Goal: Information Seeking & Learning: Check status

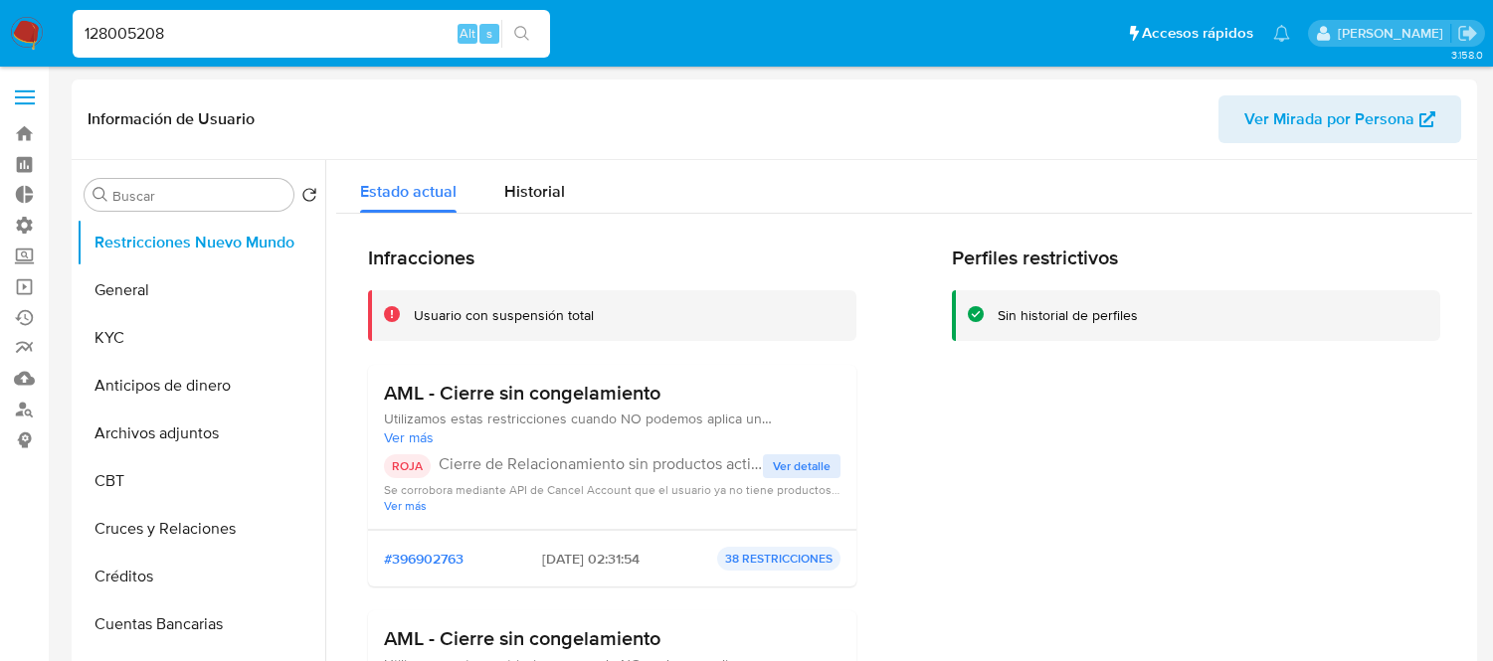
select select "10"
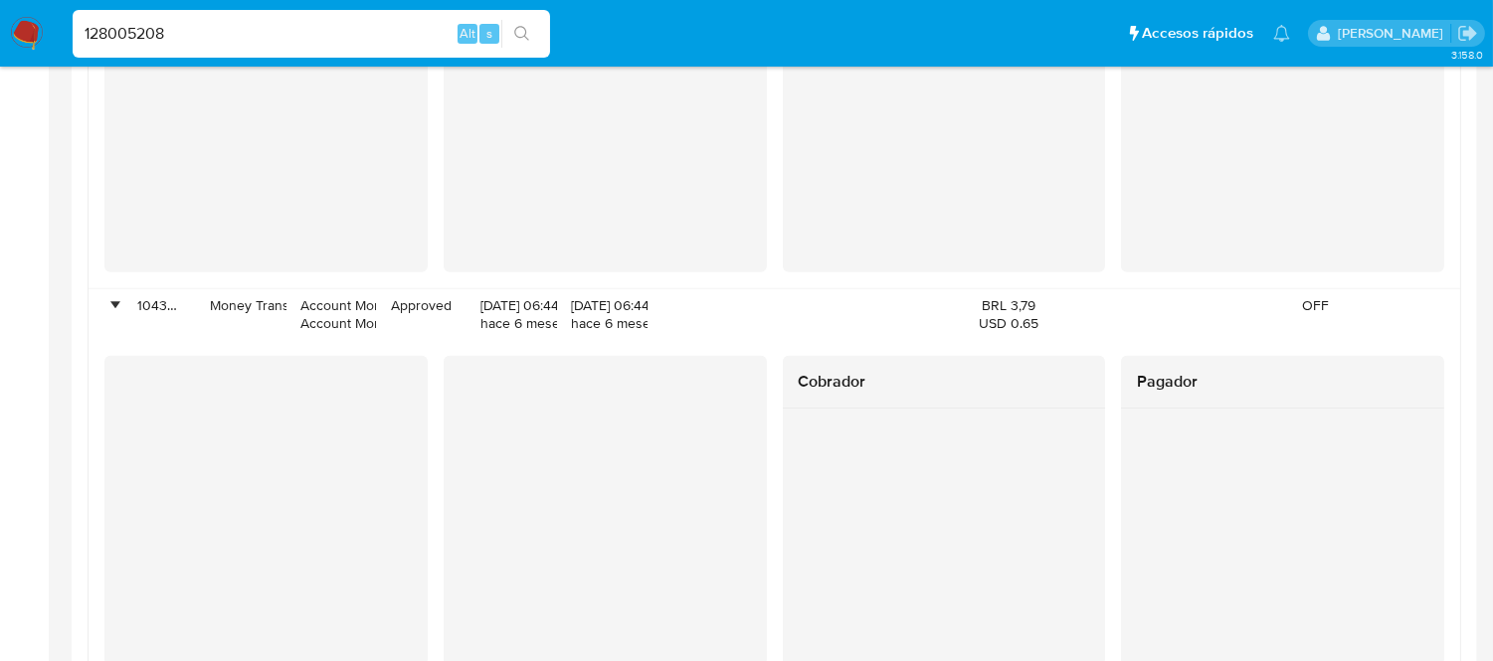
click at [280, 25] on input "128005208" at bounding box center [311, 34] width 477 height 26
paste input "473332651"
click at [280, 25] on input "128005208473332651" at bounding box center [311, 34] width 477 height 26
paste input
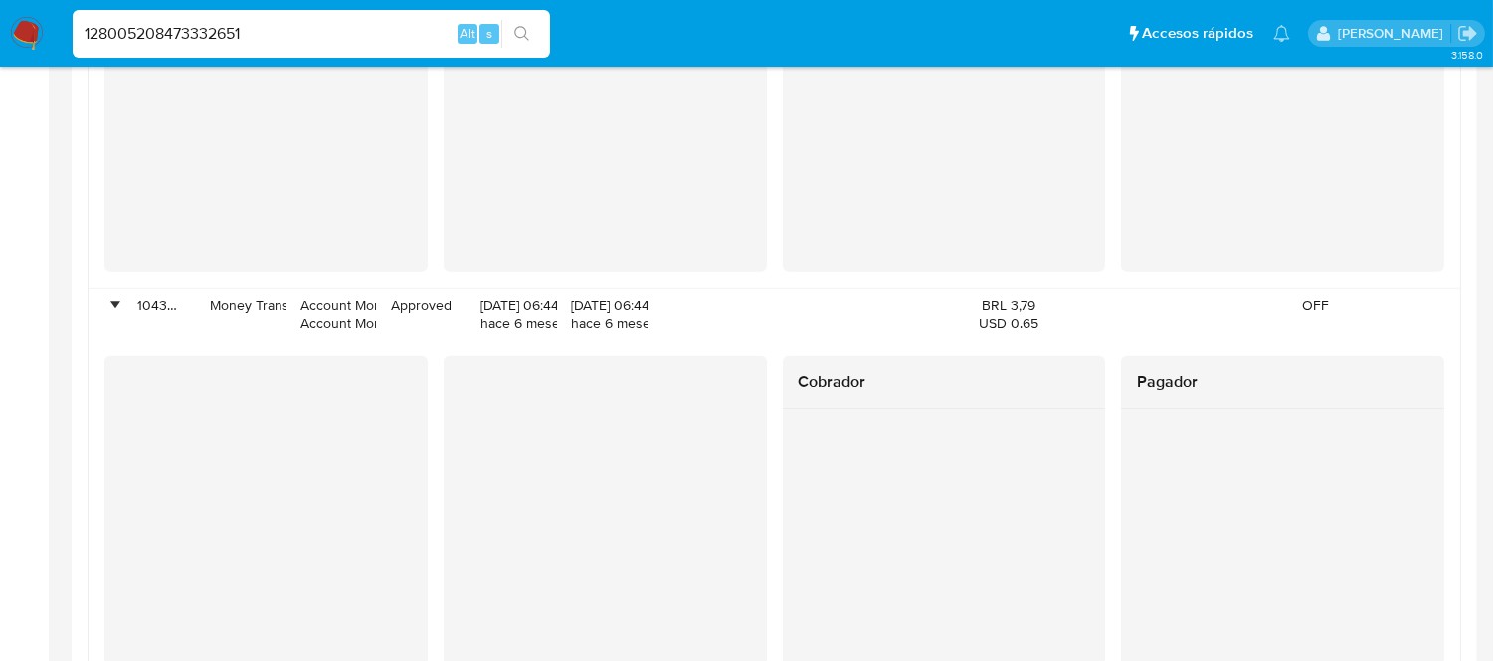
click at [280, 25] on input "128005208473332651" at bounding box center [311, 34] width 477 height 26
type input "473332651"
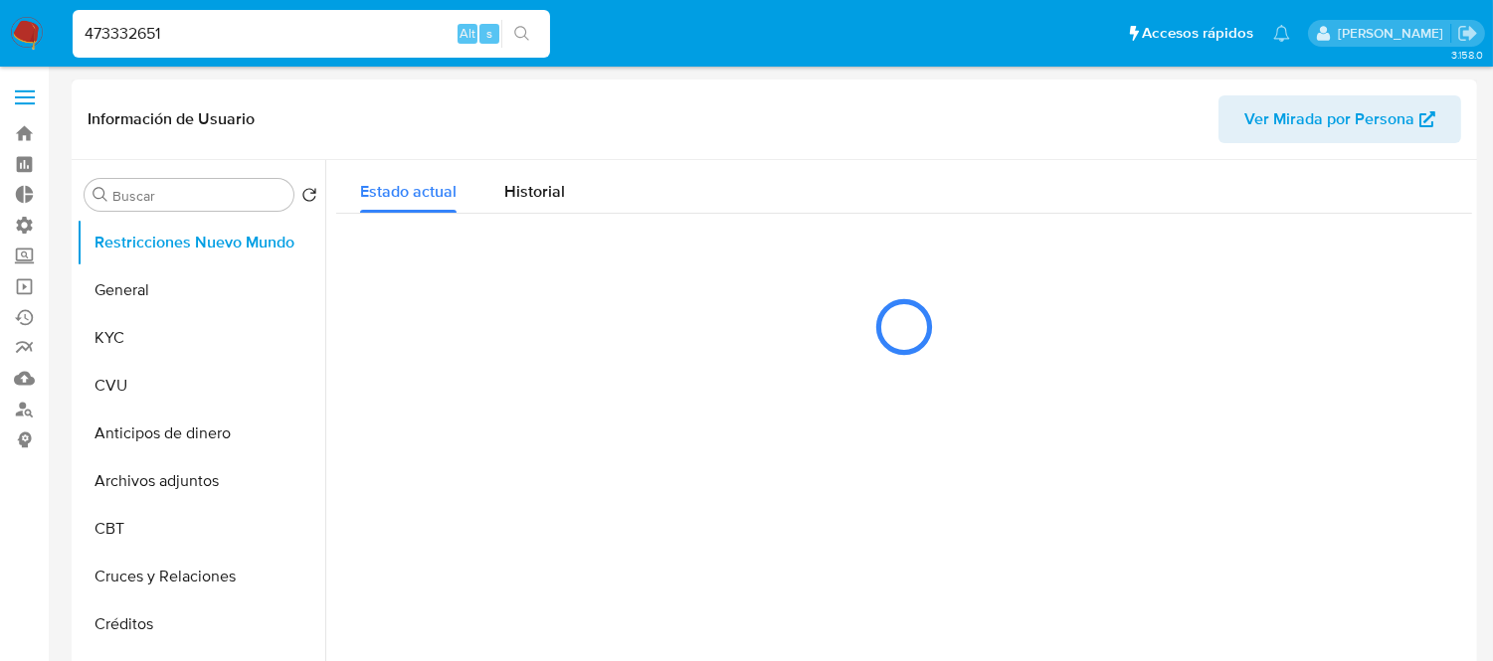
select select "10"
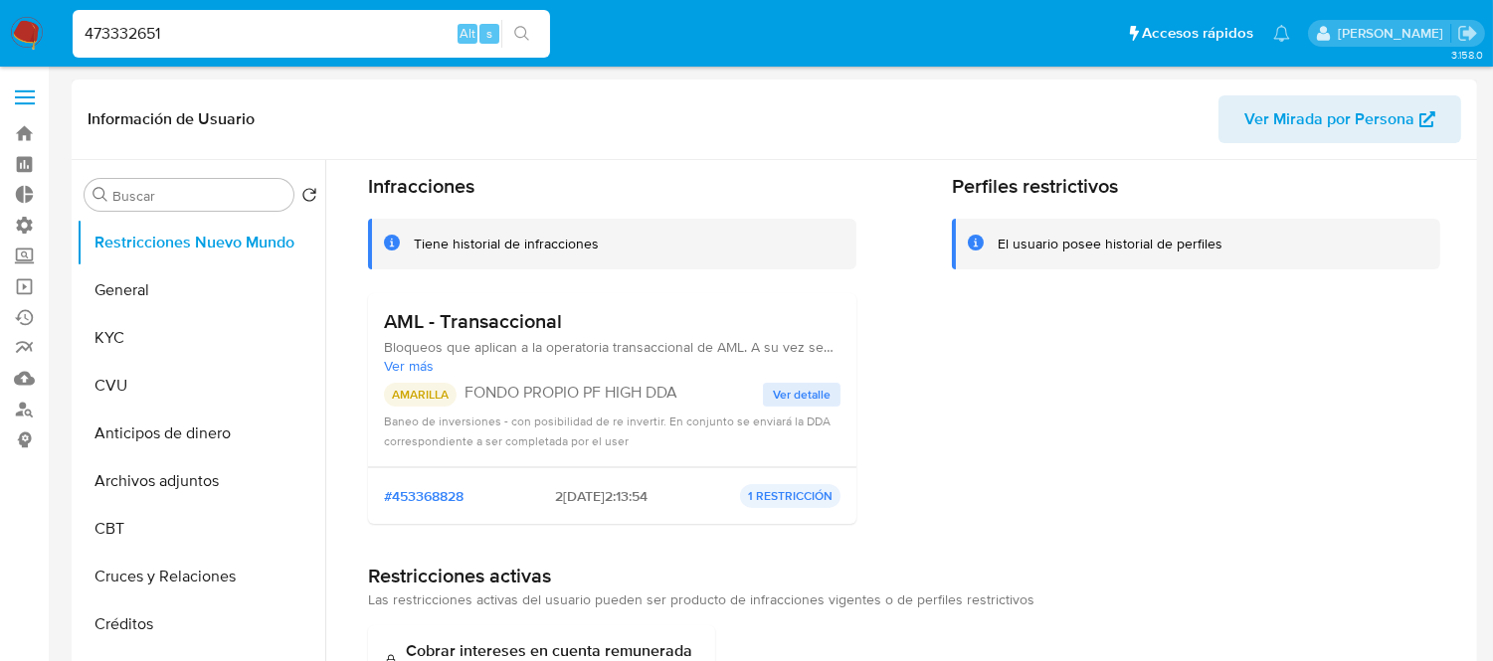
scroll to position [110, 0]
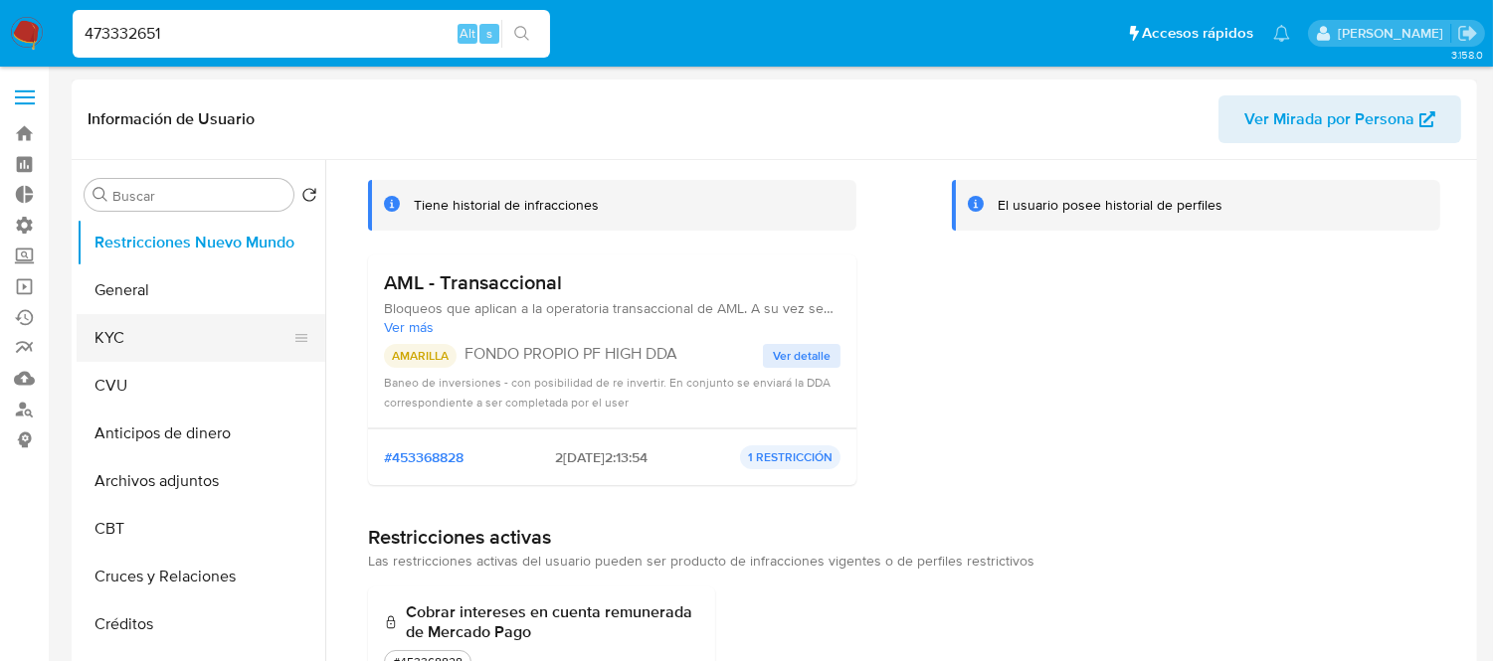
click at [126, 342] on button "KYC" at bounding box center [193, 338] width 233 height 48
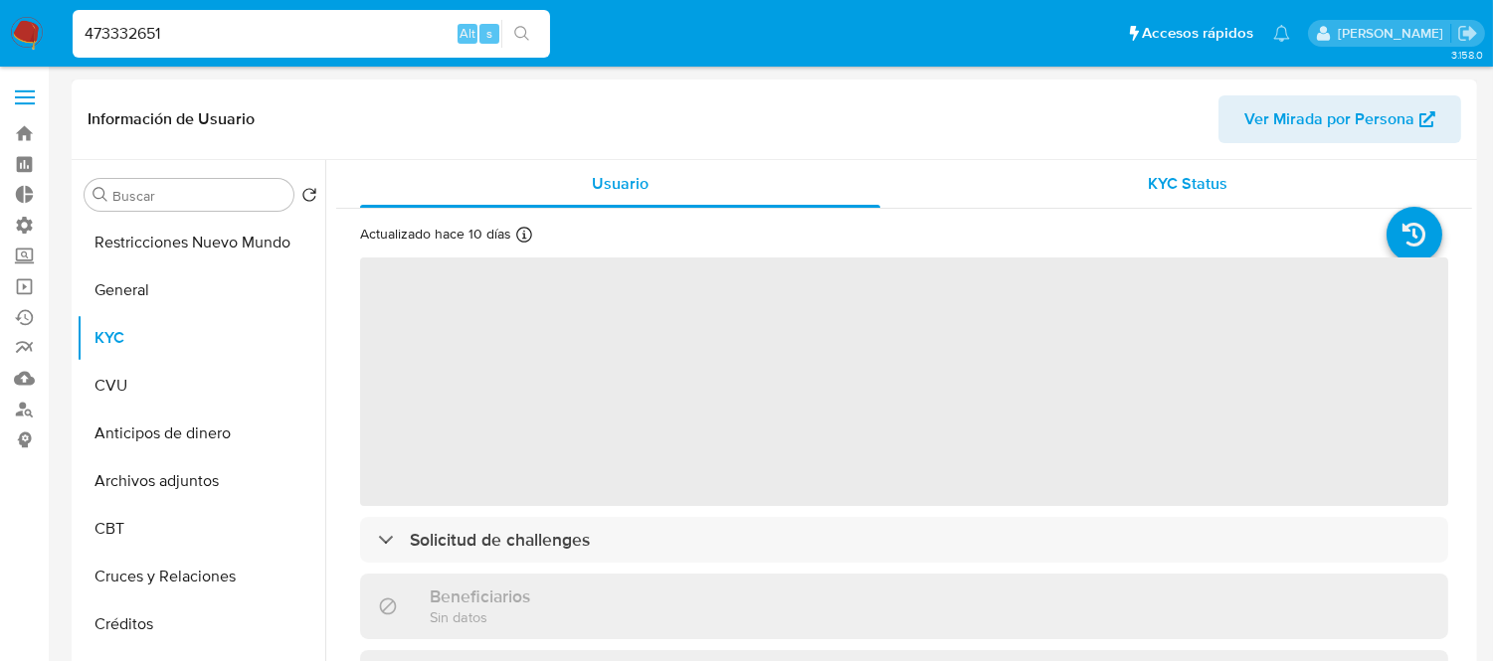
click at [1161, 176] on span "KYC Status" at bounding box center [1189, 183] width 80 height 23
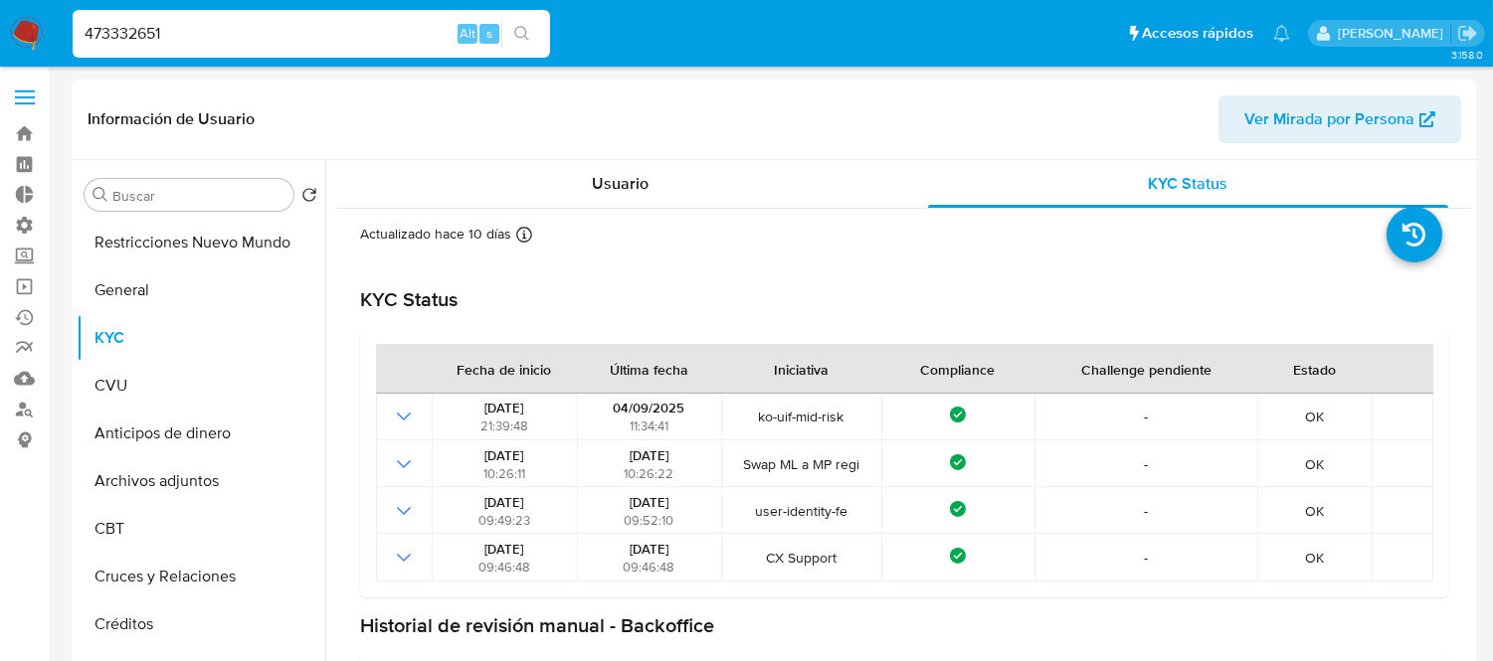
click at [173, 30] on input "473332651" at bounding box center [311, 34] width 477 height 26
paste input "B3kMwPqPpteLI14oas206xlZ"
type input "B3kMwPqPpteLI14oas206xlZ"
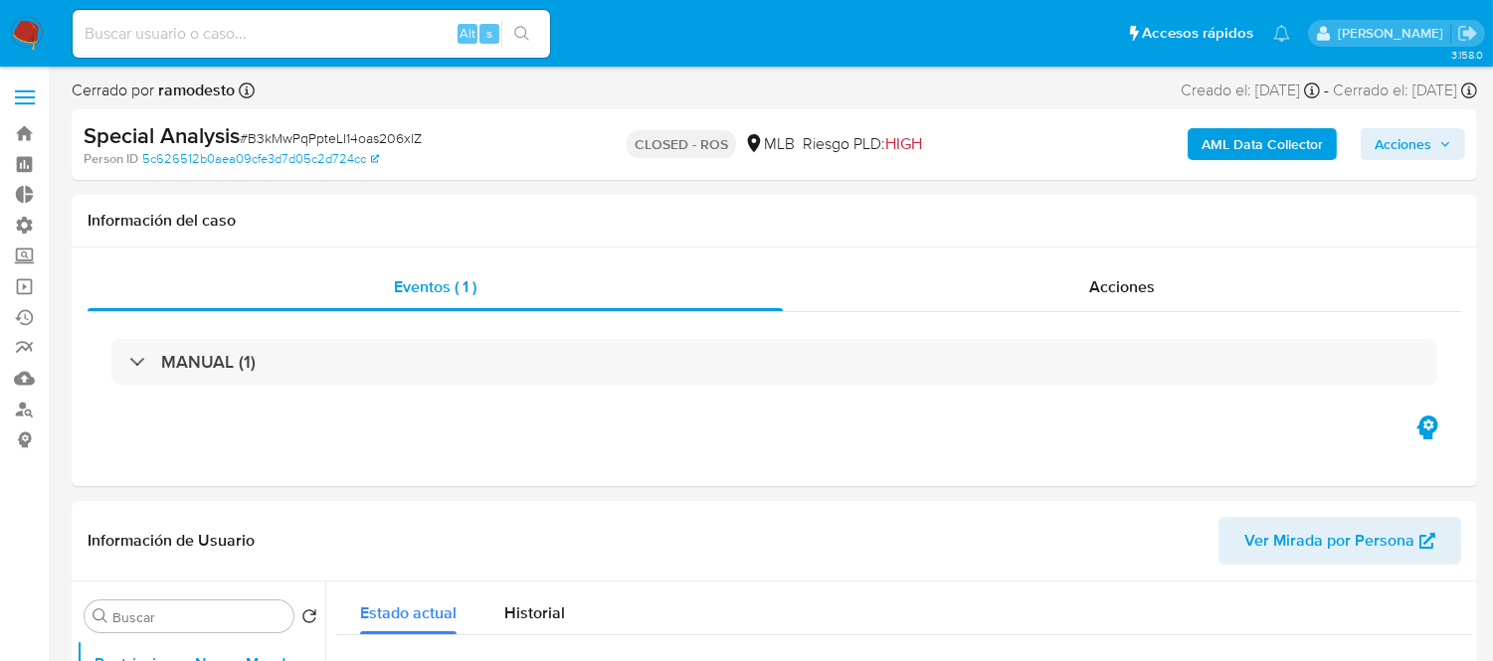
select select "10"
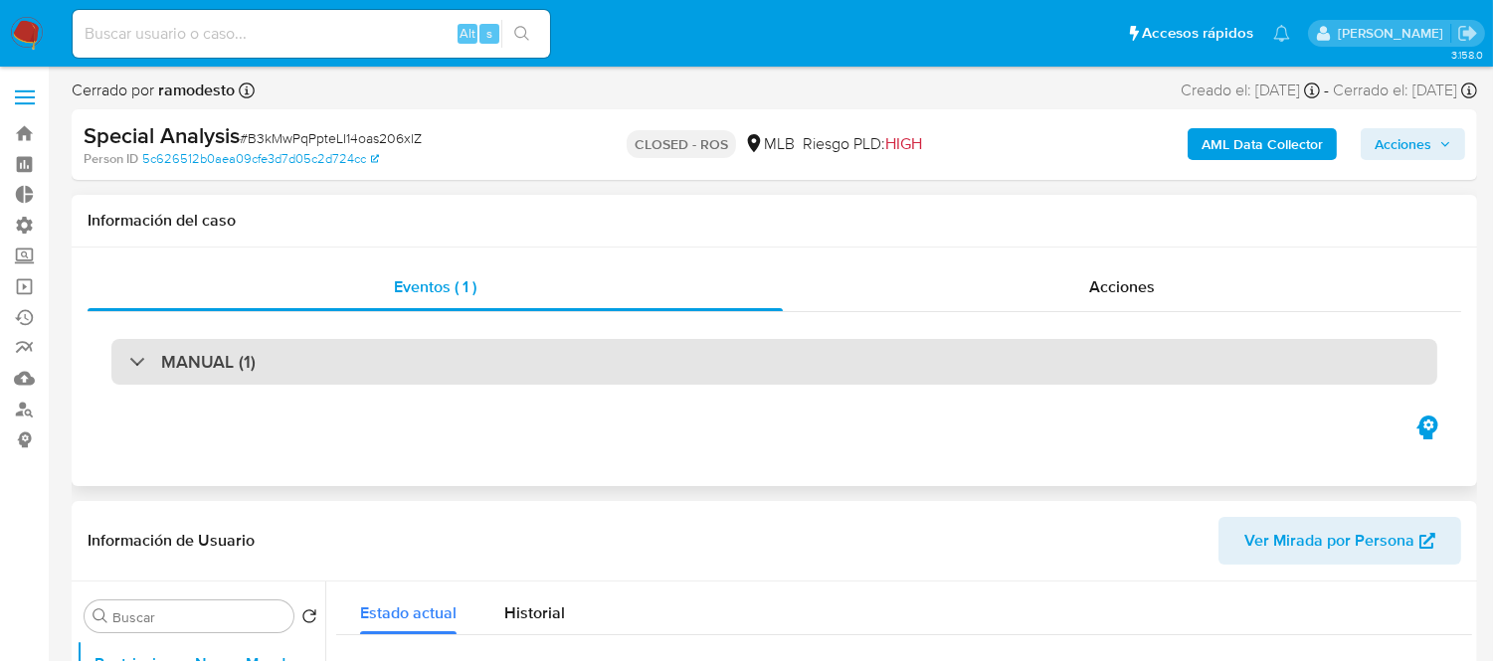
click at [609, 355] on div "MANUAL (1)" at bounding box center [774, 362] width 1326 height 46
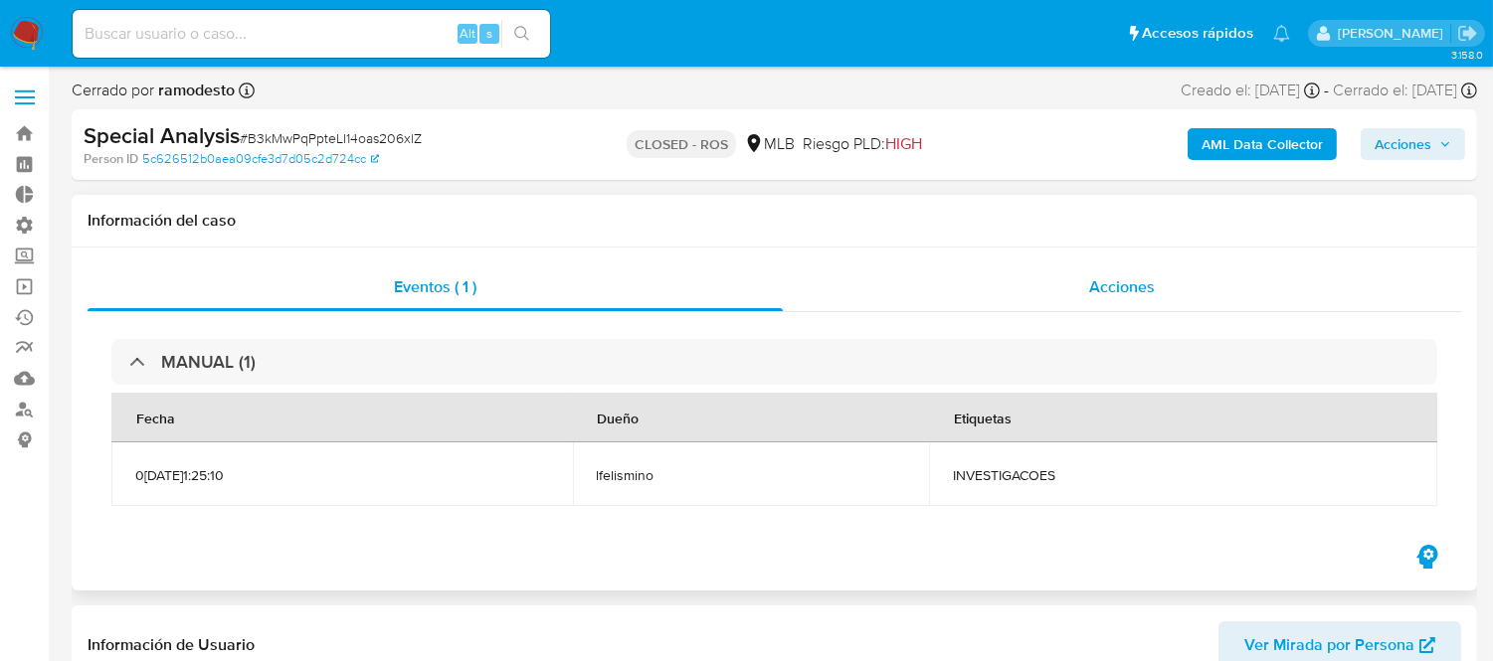
click at [1139, 293] on span "Acciones" at bounding box center [1122, 287] width 66 height 23
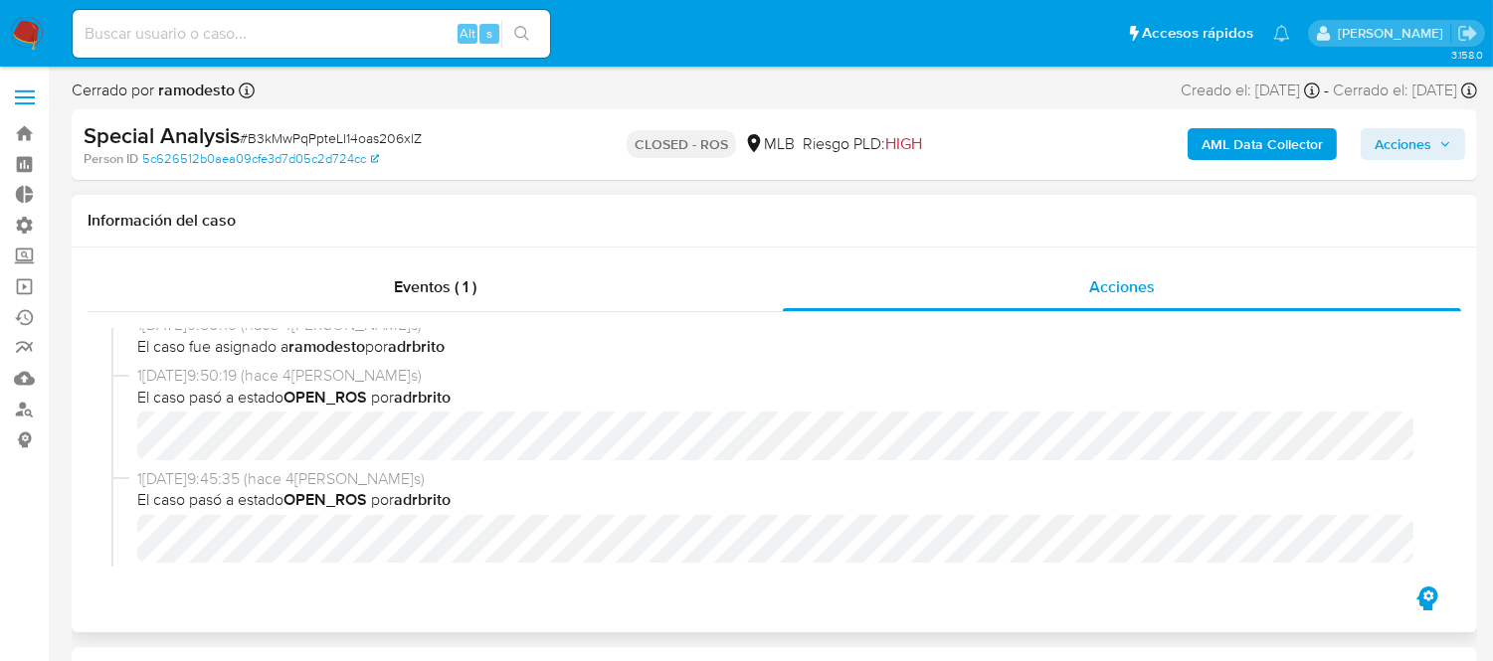
scroll to position [110, 0]
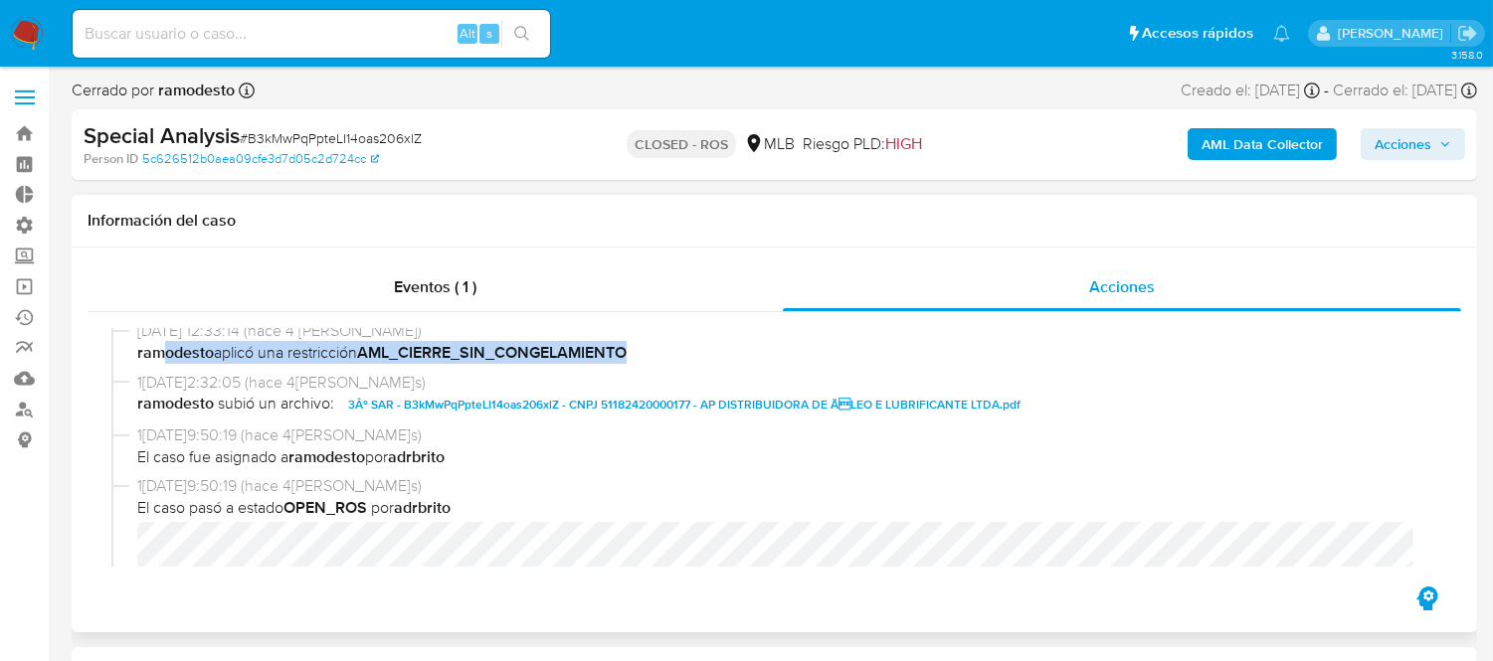
drag, startPoint x: 159, startPoint y: 353, endPoint x: 700, endPoint y: 352, distance: 541.1
click at [700, 352] on span "ramodesto aplicó una restricción AML_CIERRE_SIN_CONGELAMIENTO" at bounding box center [783, 353] width 1292 height 22
drag, startPoint x: 697, startPoint y: 351, endPoint x: 142, endPoint y: 364, distance: 555.2
click at [149, 364] on div "1[DATE]2:33:14 (hace 4[PERSON_NAME]s) ramodesto aplicó una restricción AML_CIER…" at bounding box center [774, 345] width 1326 height 51
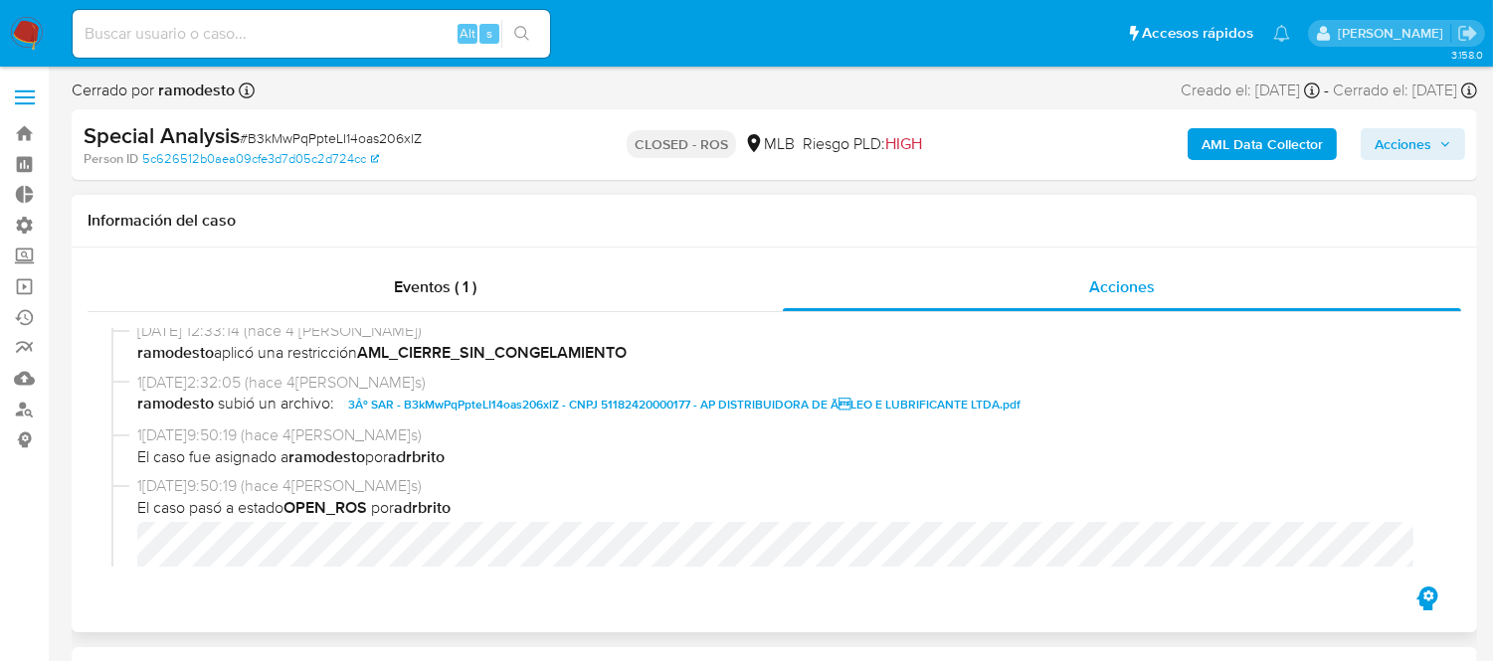
click at [141, 363] on b "ramodesto" at bounding box center [175, 352] width 77 height 23
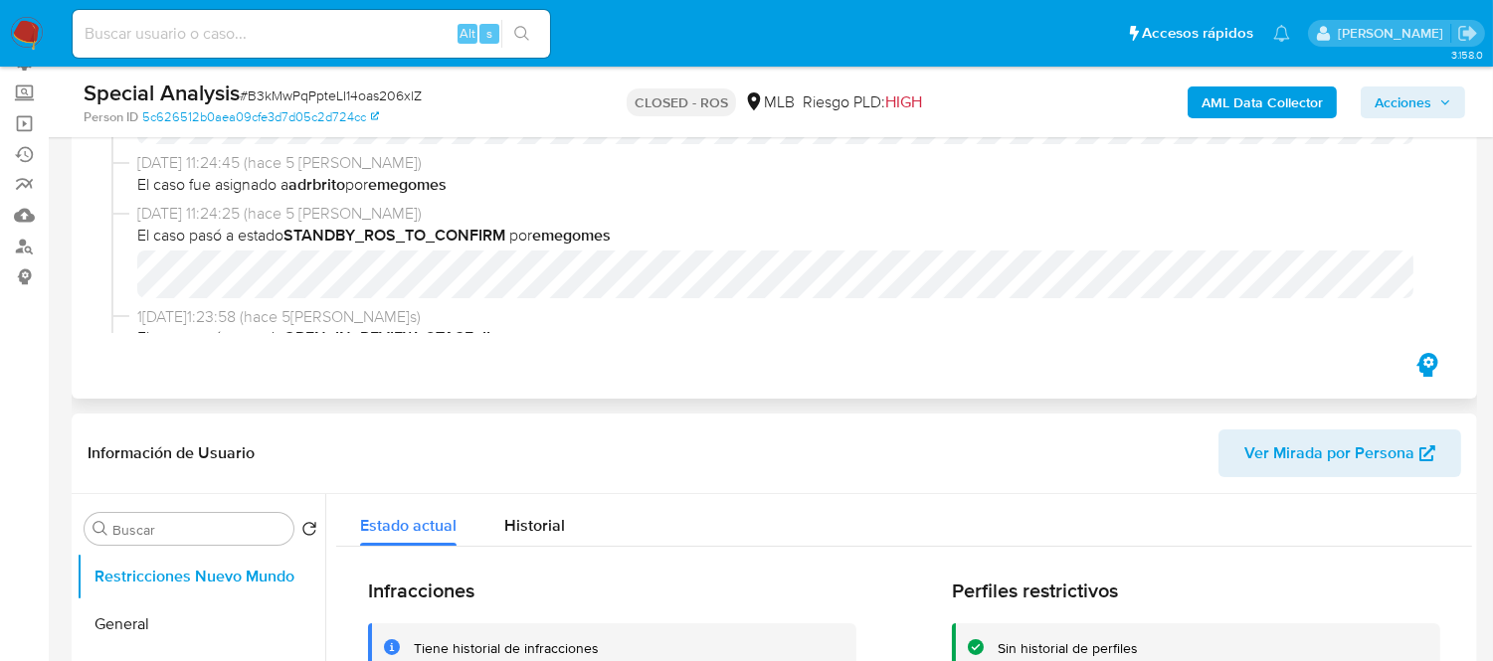
scroll to position [331, 0]
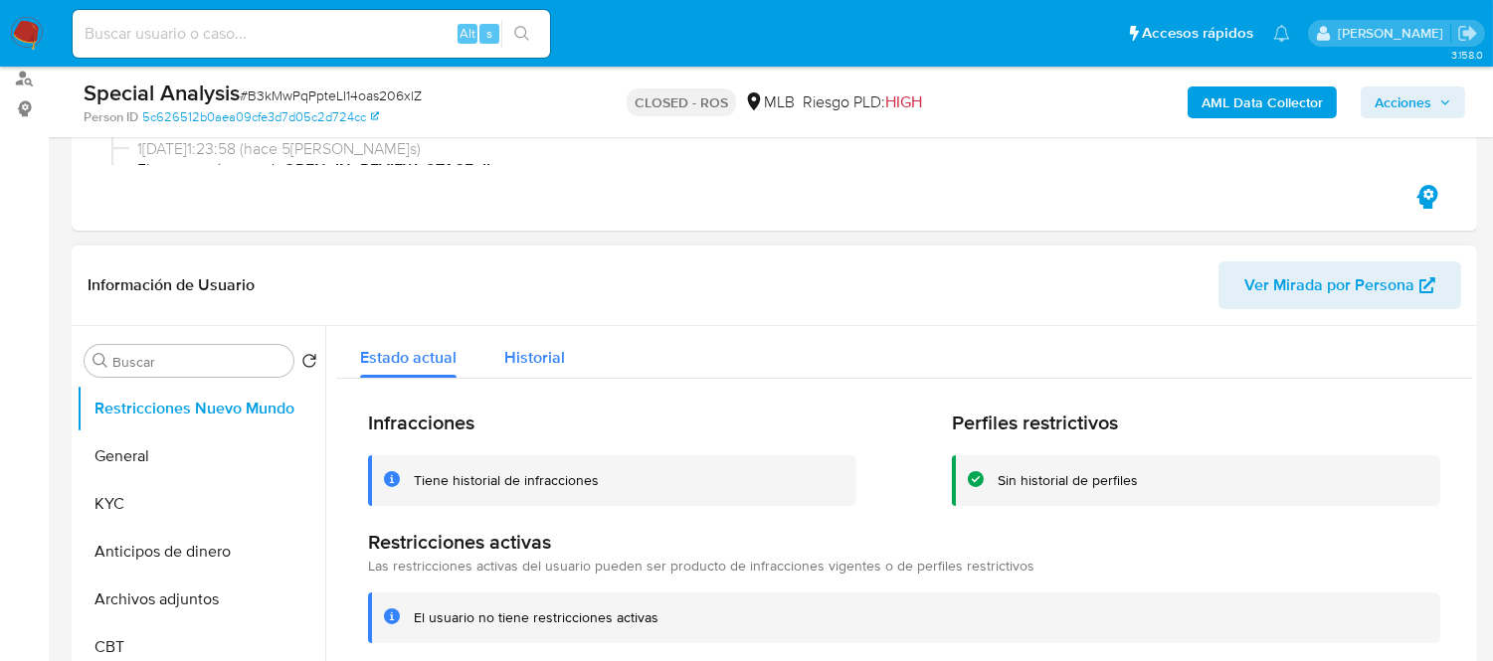
click at [531, 363] on span "Historial" at bounding box center [534, 357] width 61 height 23
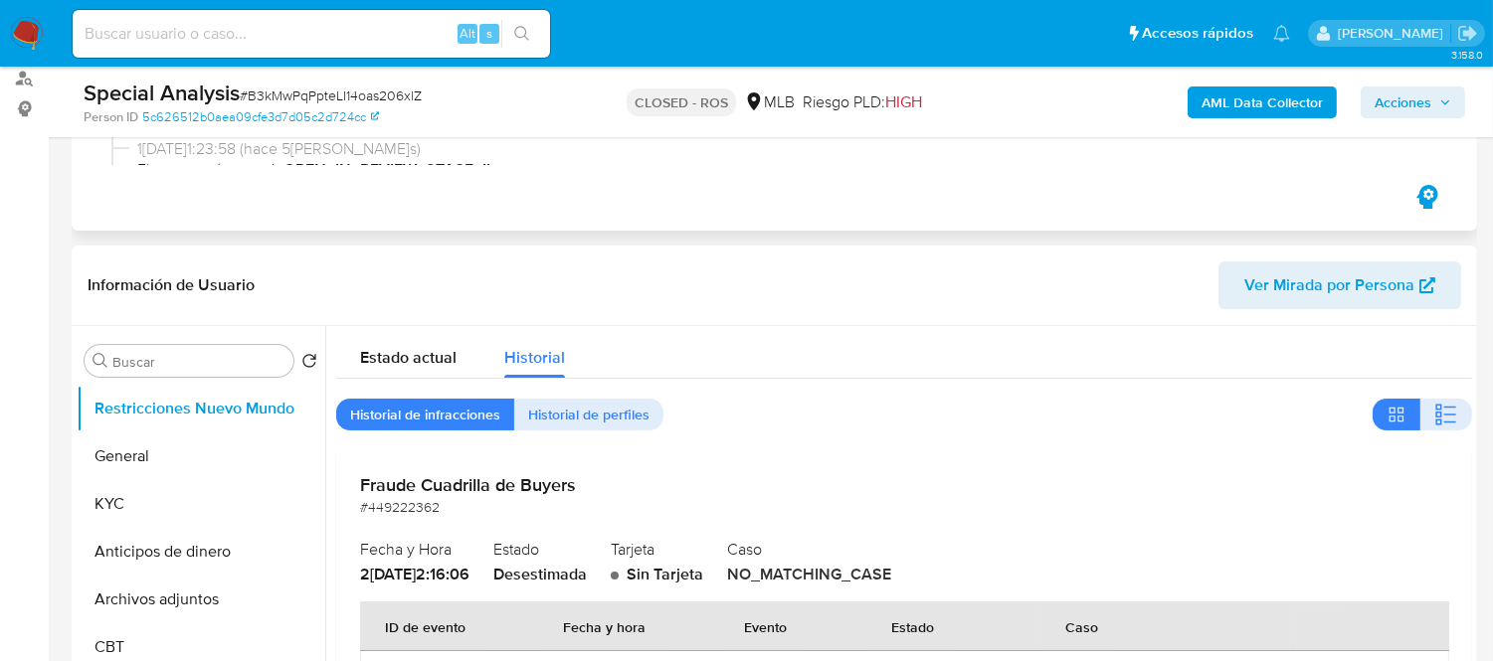
scroll to position [442, 0]
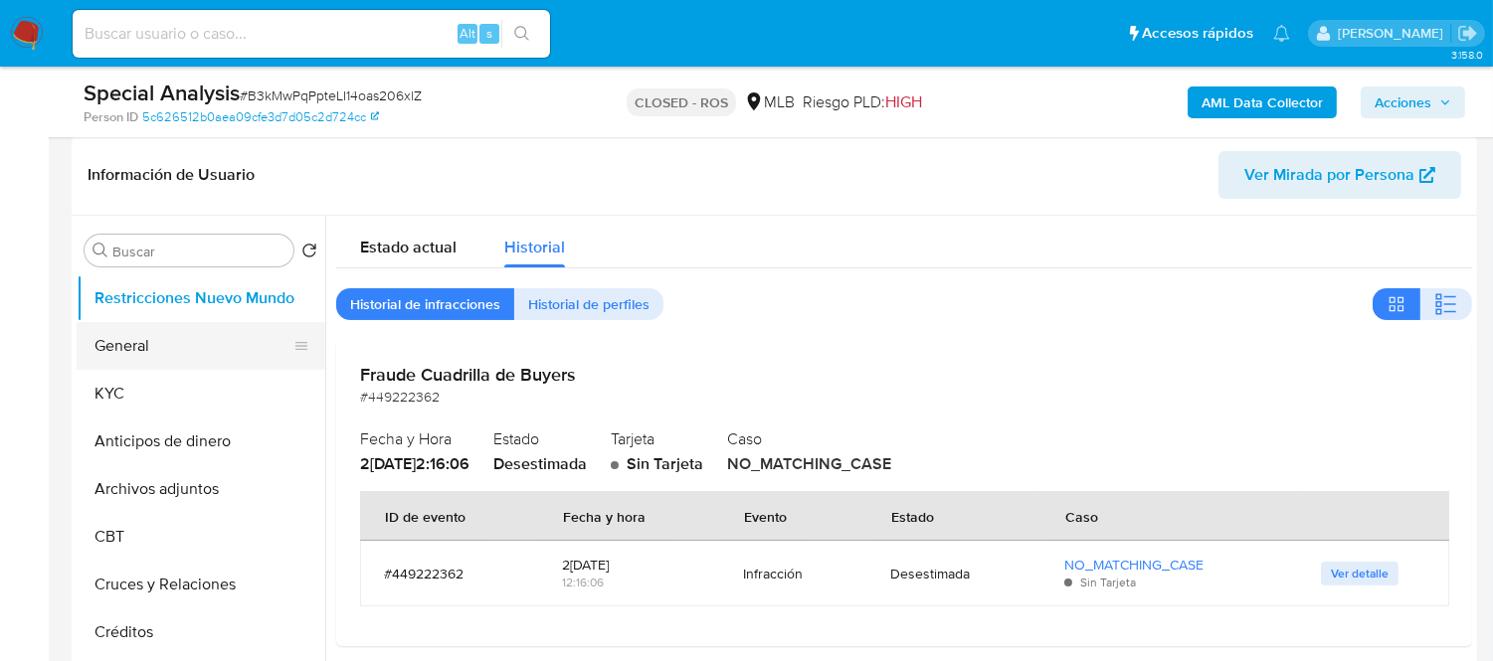
click at [123, 340] on button "General" at bounding box center [193, 346] width 233 height 48
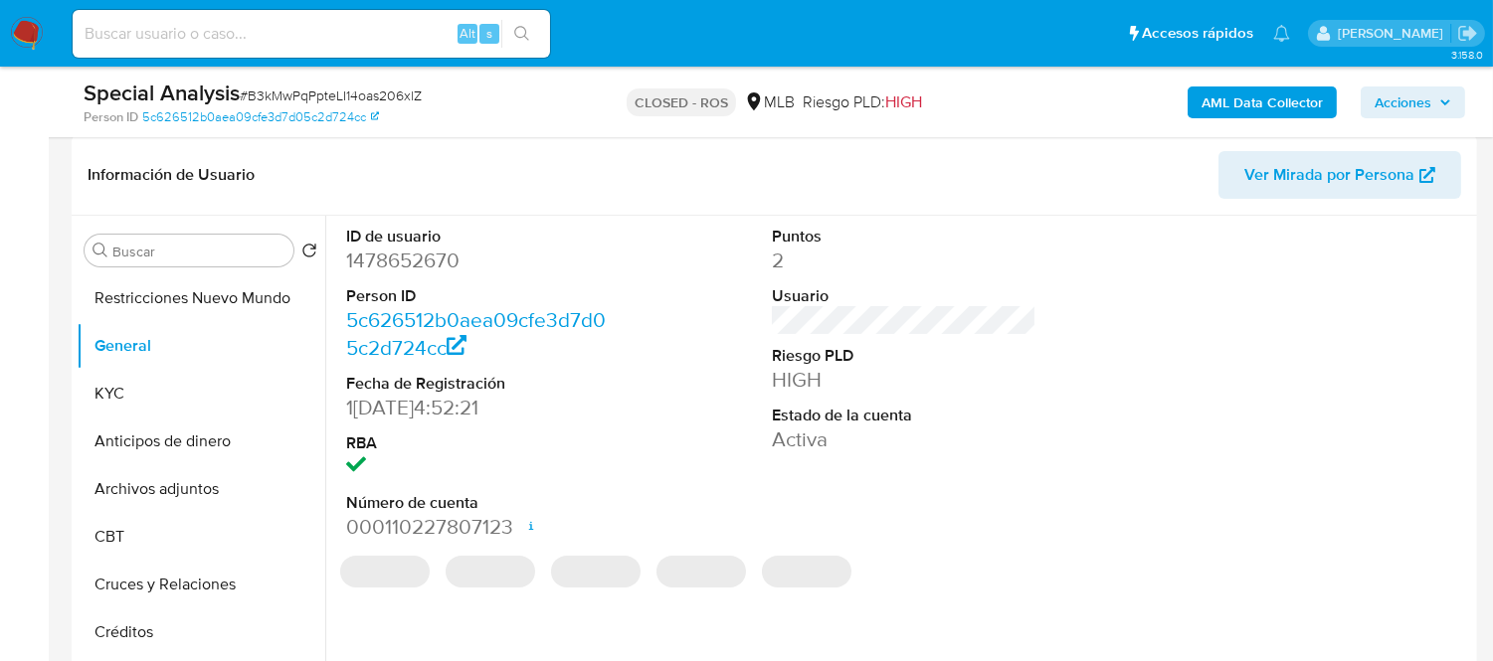
click at [414, 261] on dd "1478652670" at bounding box center [478, 261] width 265 height 28
copy dd "1478652670"
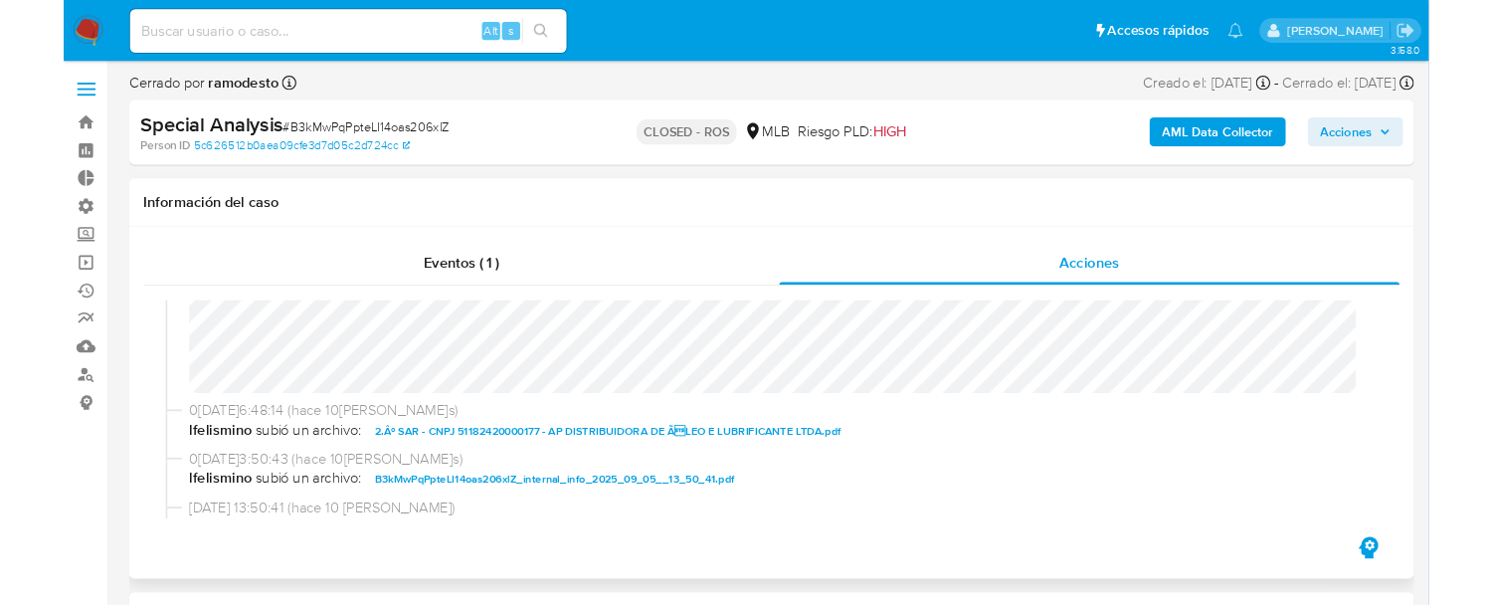
scroll to position [1105, 0]
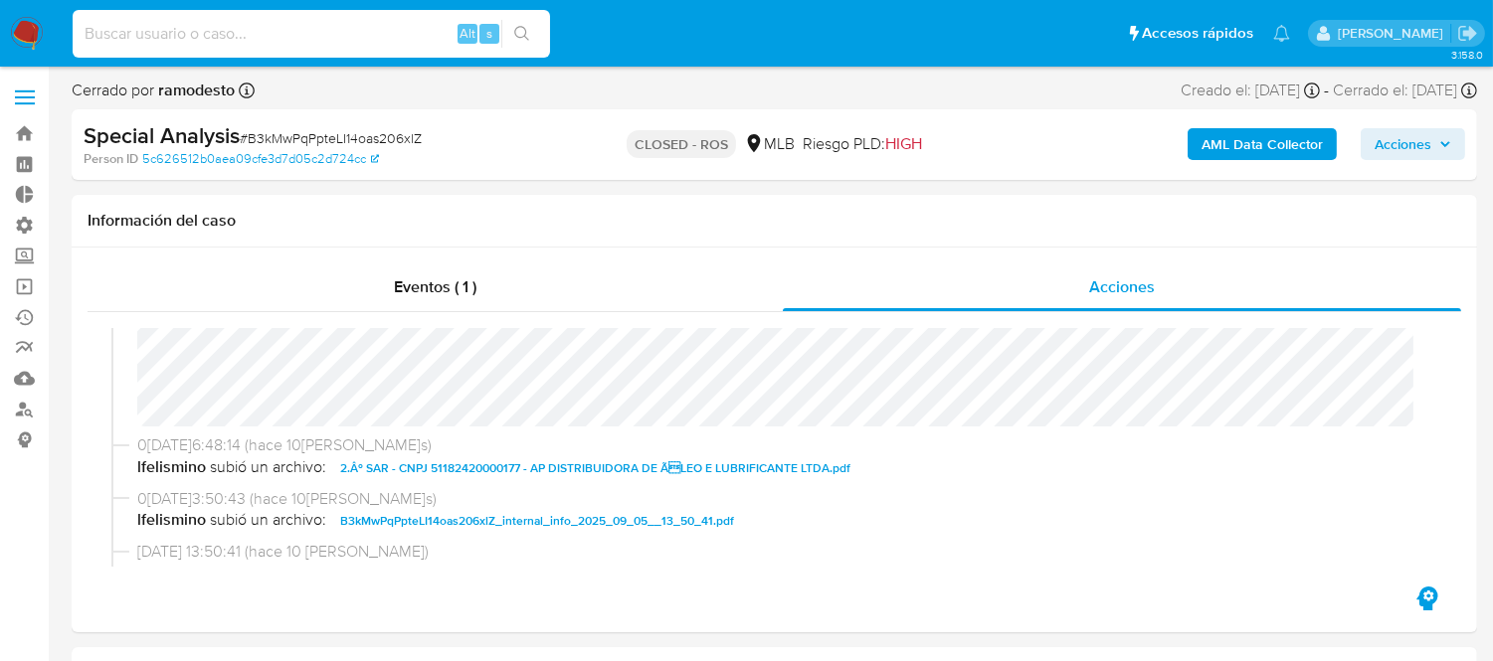
click at [125, 27] on input at bounding box center [311, 34] width 477 height 26
type input "zoebreuer"
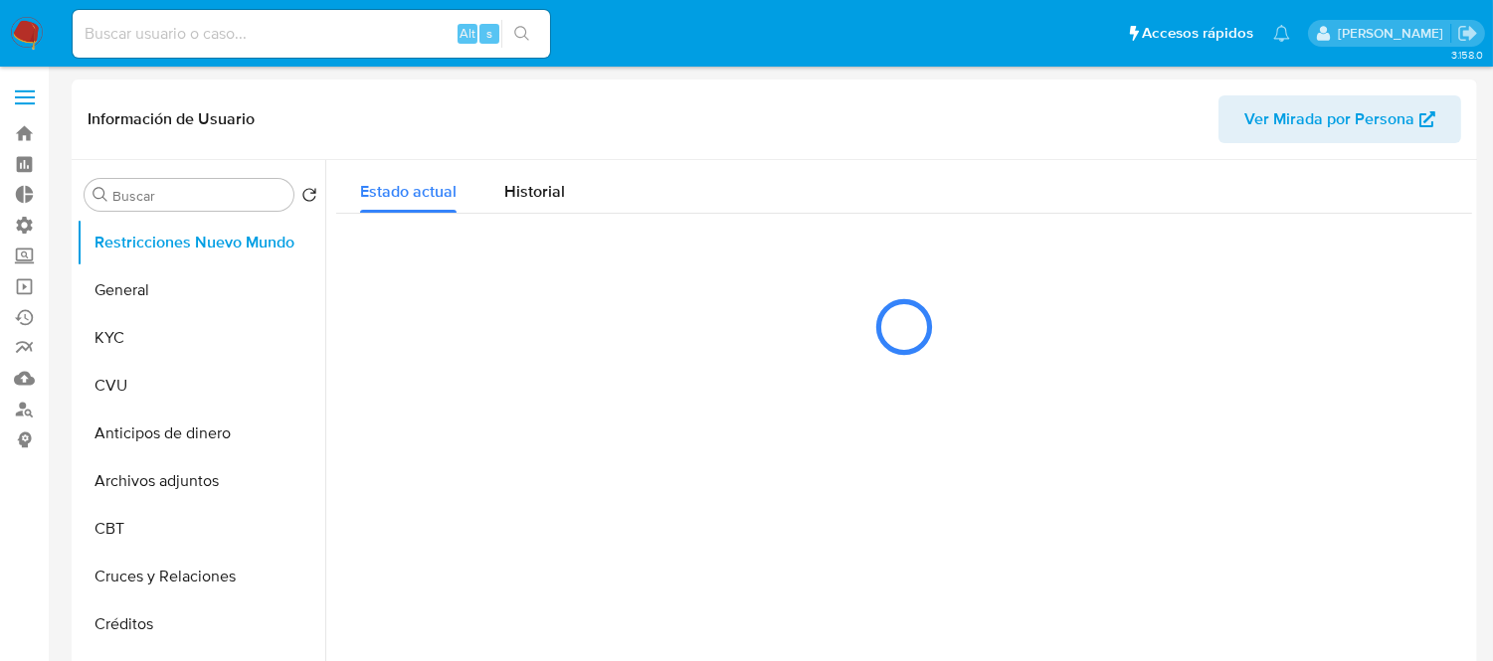
select select "10"
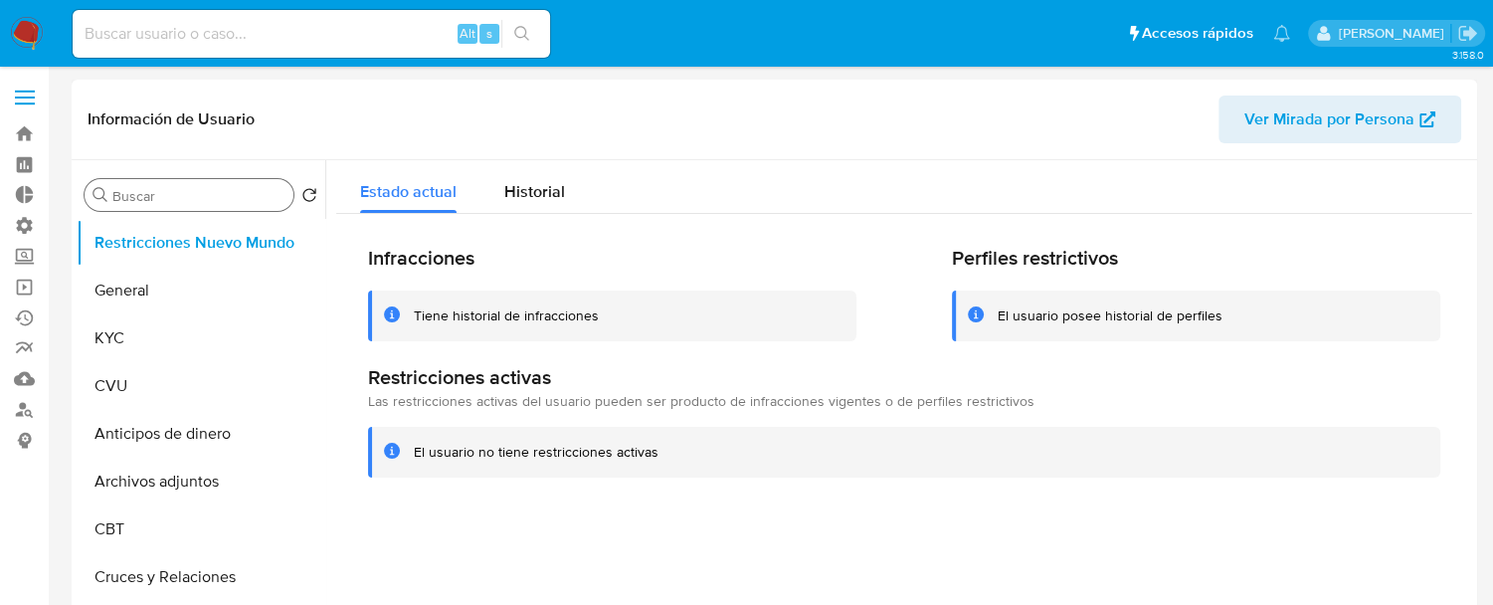
click at [170, 189] on input "Buscar" at bounding box center [198, 196] width 173 height 18
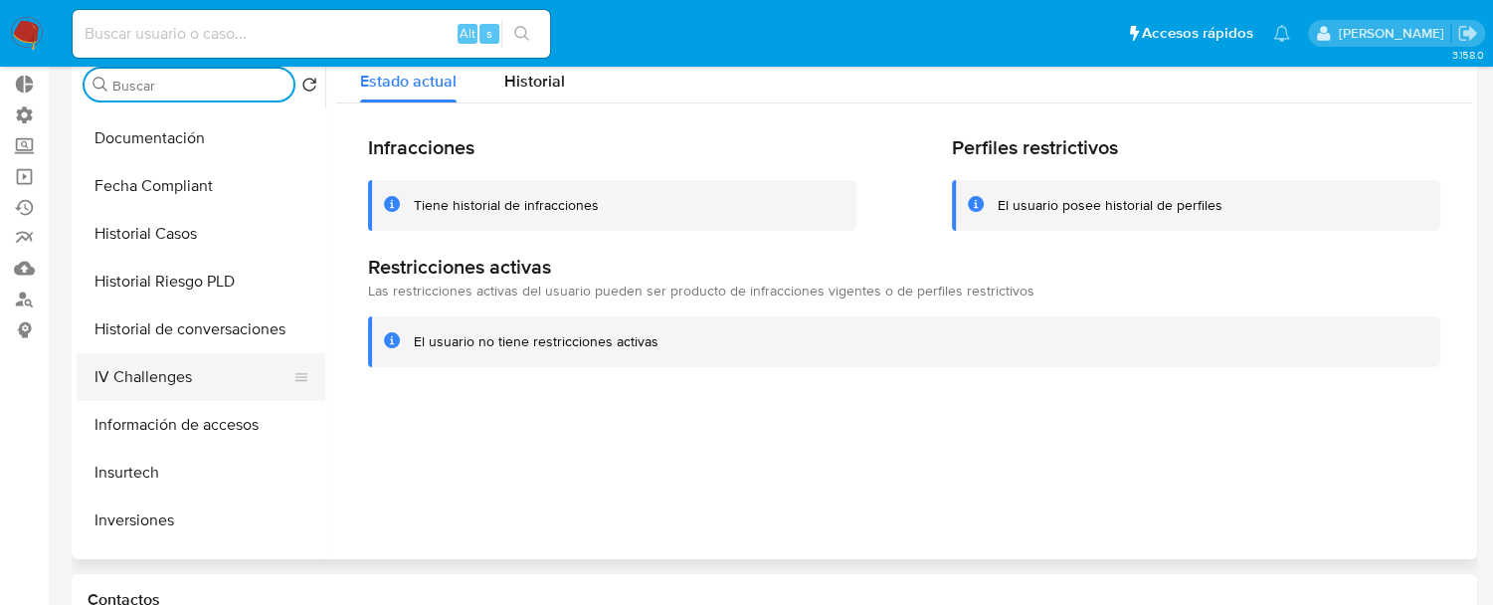
scroll to position [773, 0]
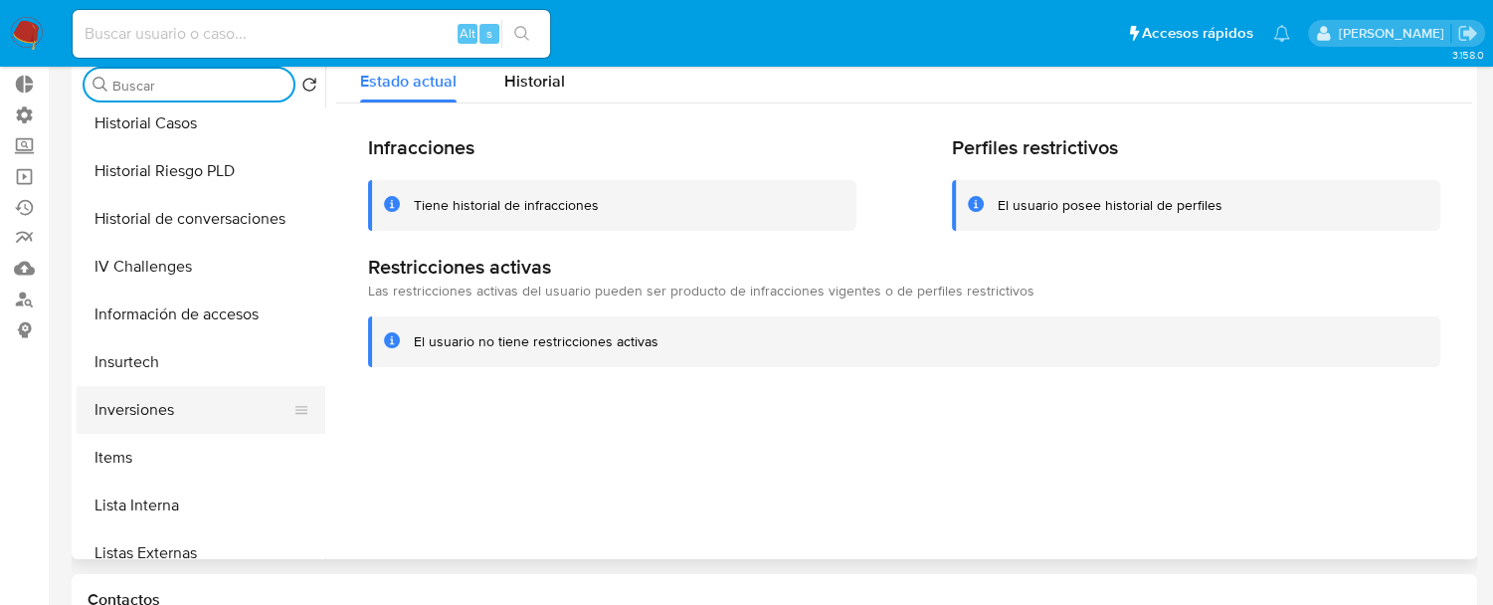
click at [161, 391] on button "Inversiones" at bounding box center [193, 410] width 233 height 48
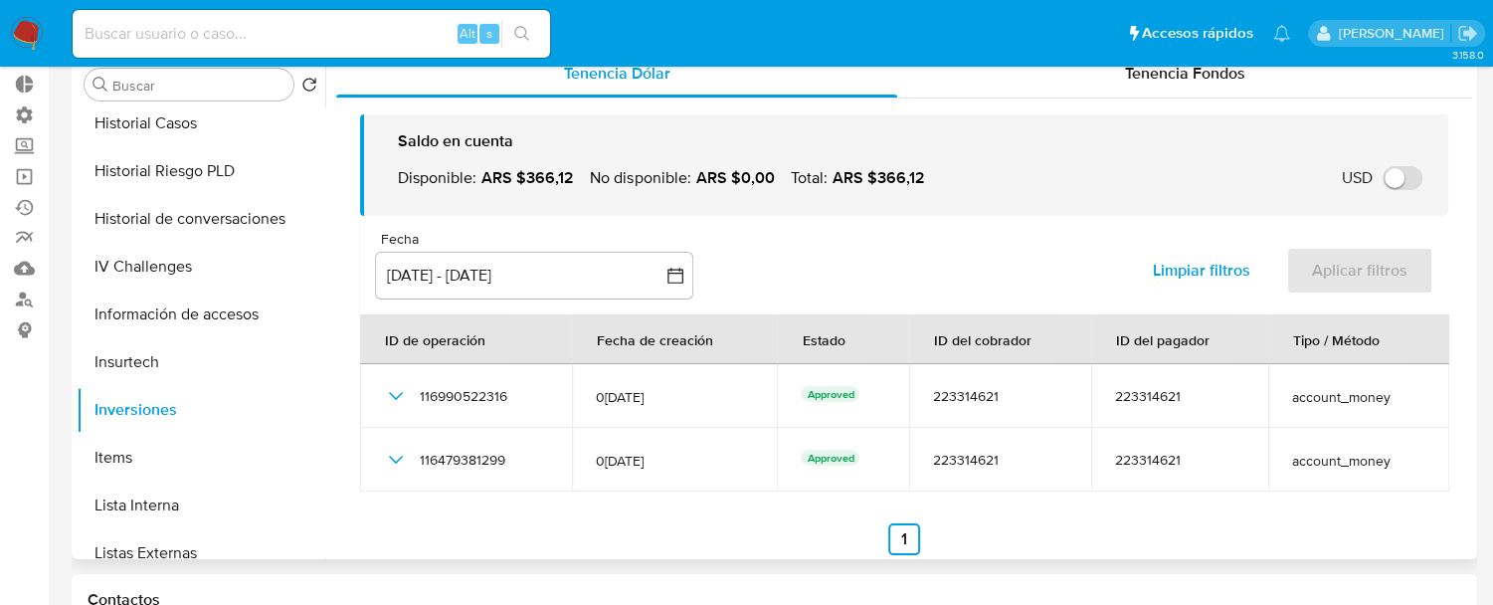
scroll to position [0, 0]
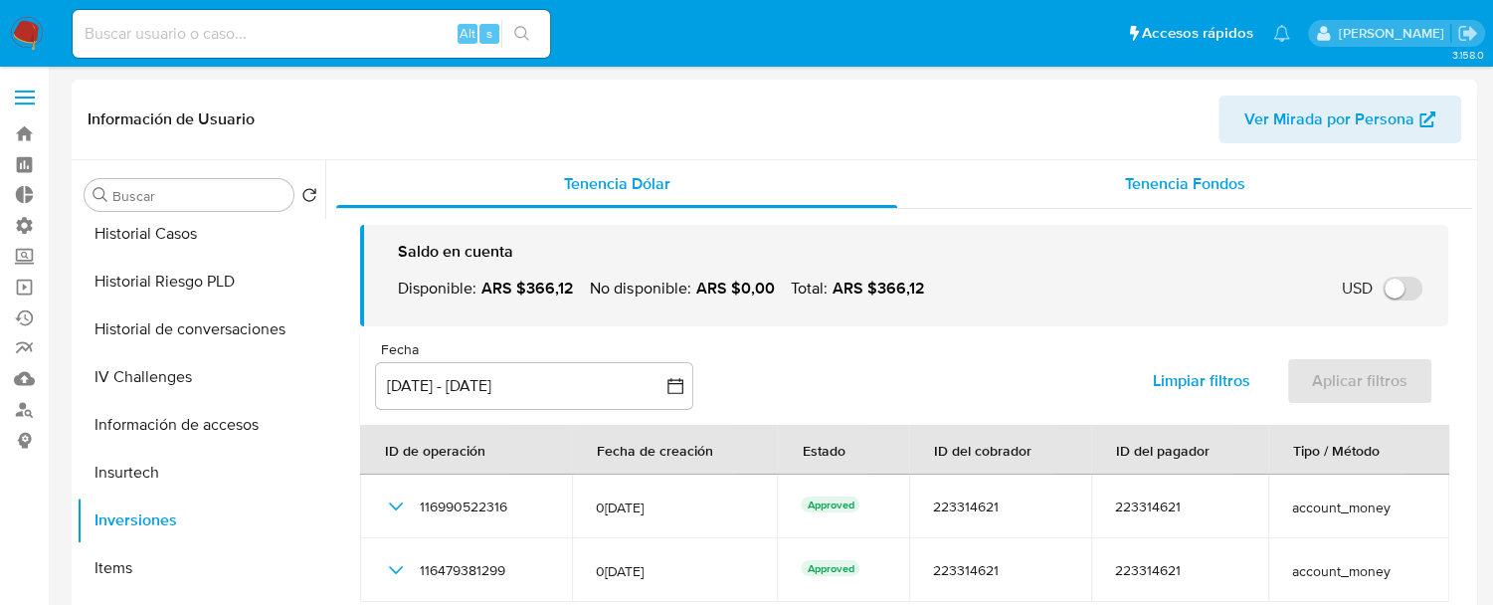
click at [1192, 205] on div "Tenencia Fondos" at bounding box center [1184, 184] width 575 height 48
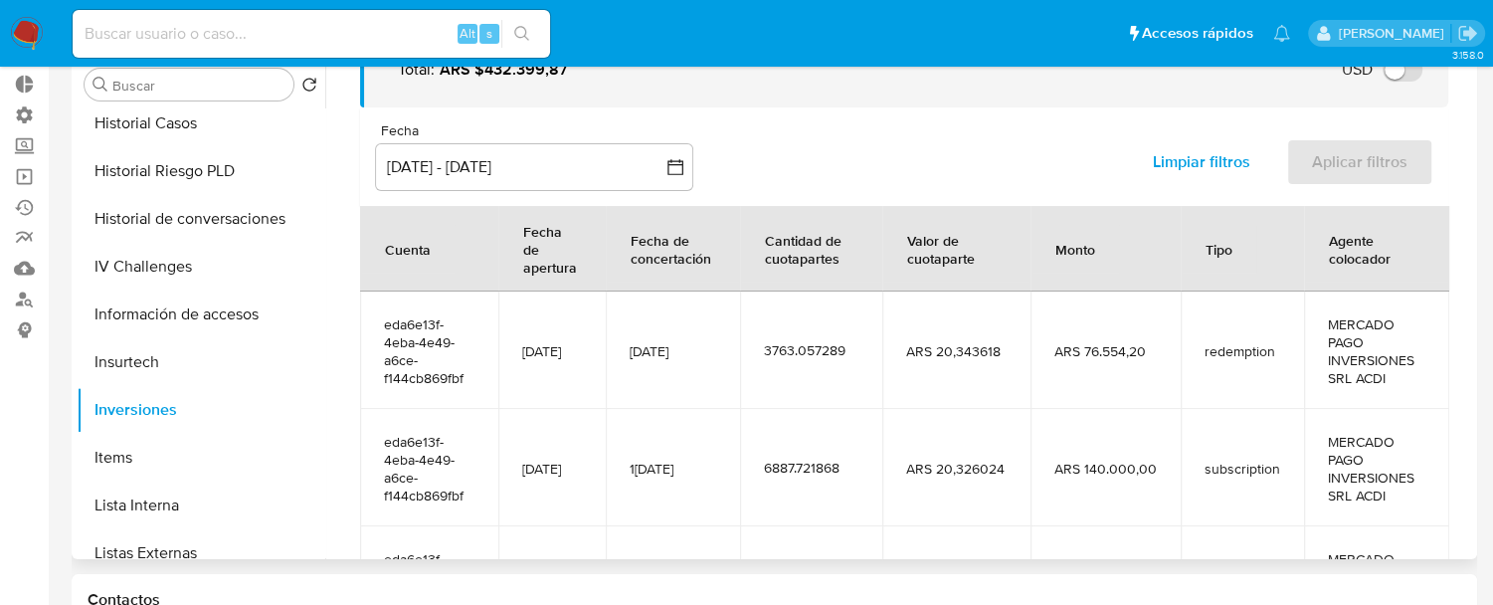
scroll to position [110, 0]
